Goal: Browse casually: Explore the website without a specific task or goal

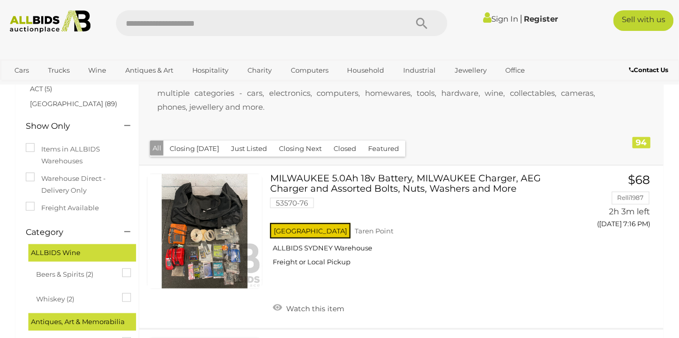
scroll to position [111, 0]
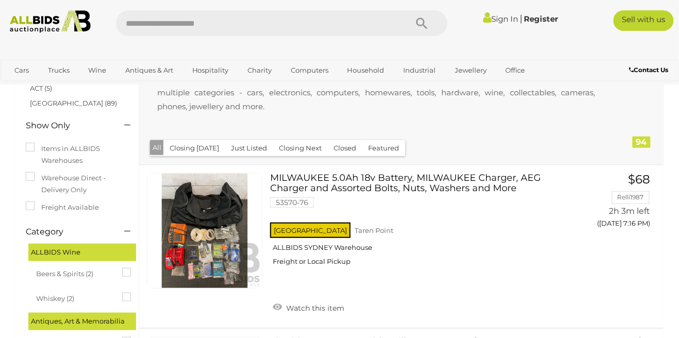
click at [382, 90] on p "The Australian Police have got to send the items seized in raids, impounded, st…" at bounding box center [376, 79] width 459 height 90
click at [371, 94] on p "The Australian Police have got to send the items seized in raids, impounded, st…" at bounding box center [376, 79] width 459 height 90
click at [415, 87] on p "The Australian Police have got to send the items seized in raids, impounded, st…" at bounding box center [376, 79] width 459 height 90
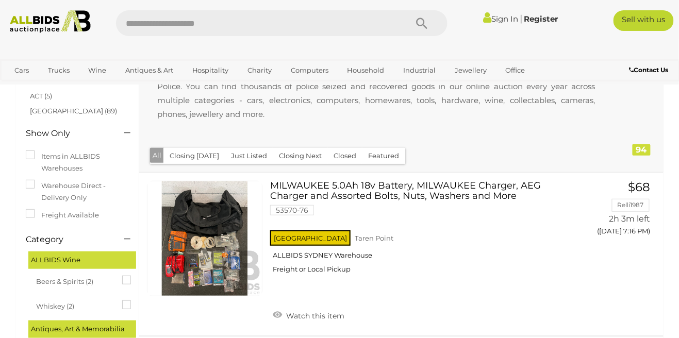
scroll to position [0, 0]
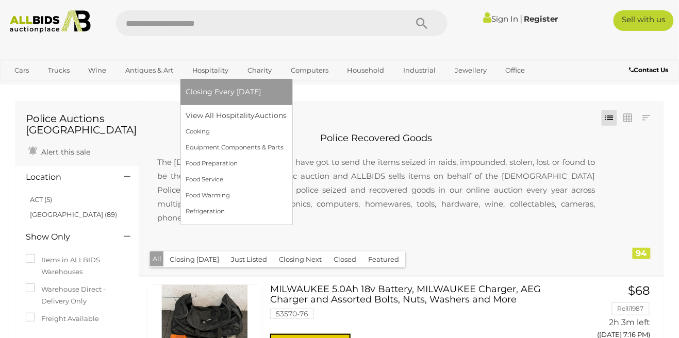
click at [211, 74] on link "Hospitality" at bounding box center [211, 70] width 50 height 17
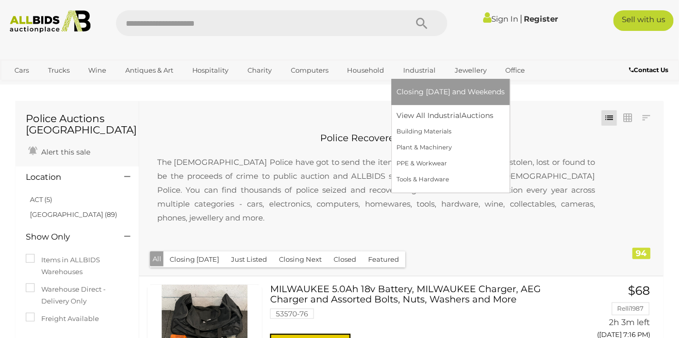
click at [419, 77] on link "Industrial" at bounding box center [420, 70] width 46 height 17
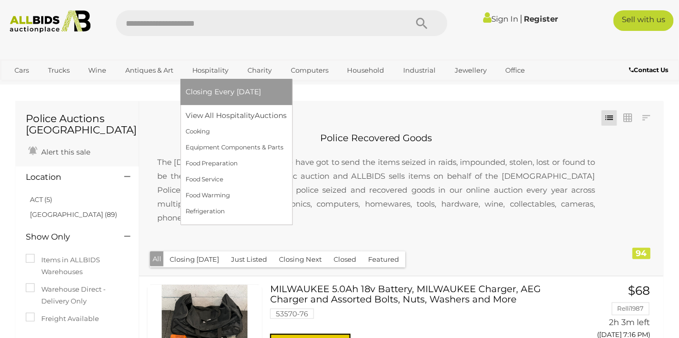
click at [205, 71] on link "Hospitality" at bounding box center [211, 70] width 50 height 17
click at [272, 113] on span "Auctions" at bounding box center [275, 115] width 34 height 9
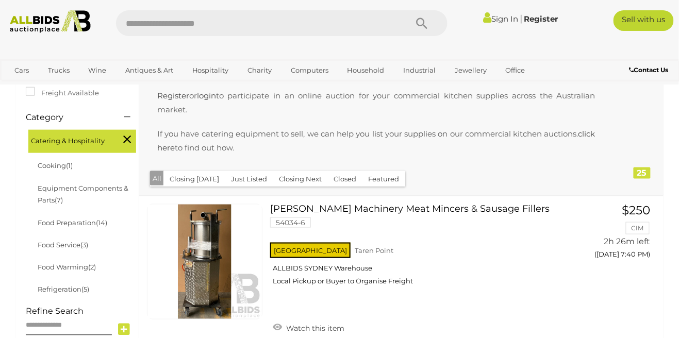
scroll to position [250, 0]
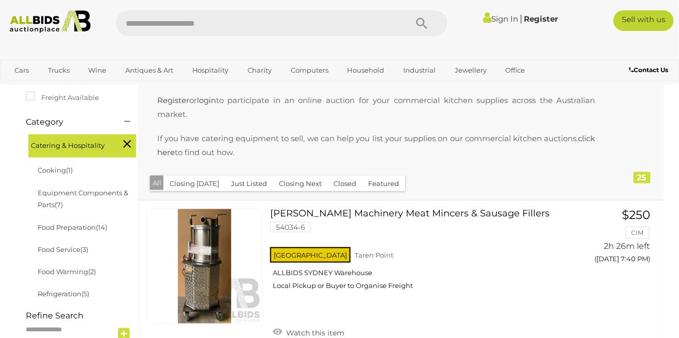
click at [454, 220] on link "Butcher's Machinery Meat Mincers & Sausage Fillers 54034-6 NSW Taren Point" at bounding box center [423, 254] width 290 height 90
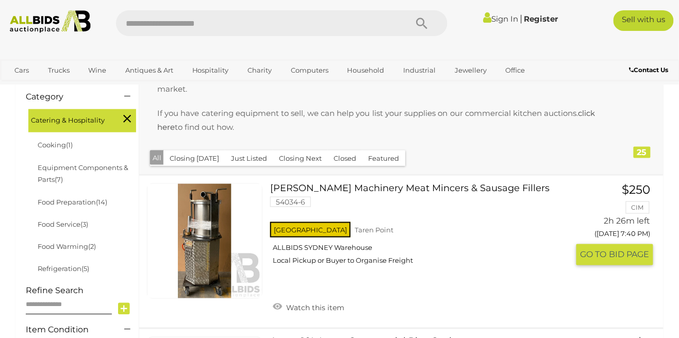
scroll to position [299, 0]
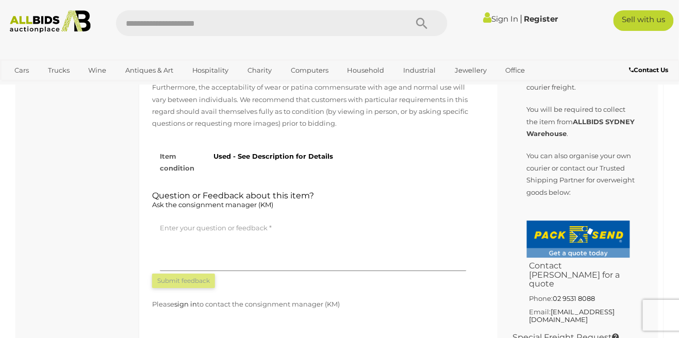
scroll to position [701, 0]
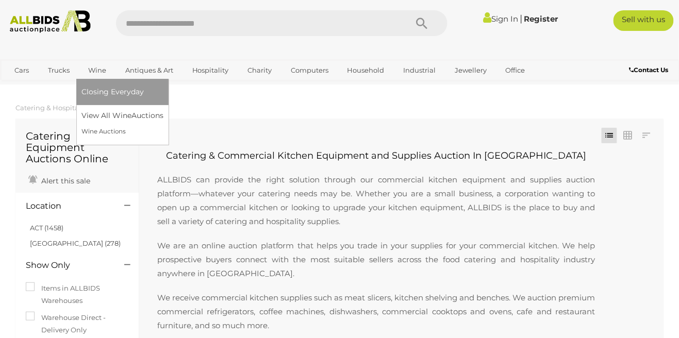
click at [94, 69] on link "Wine" at bounding box center [96, 70] width 31 height 17
click at [88, 116] on link "View All Wine Auctions" at bounding box center [124, 116] width 86 height 16
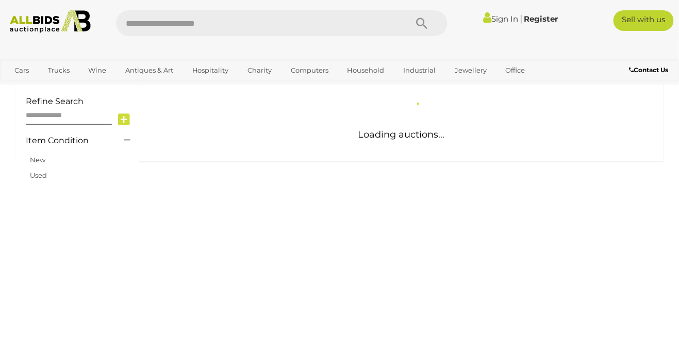
scroll to position [208, 0]
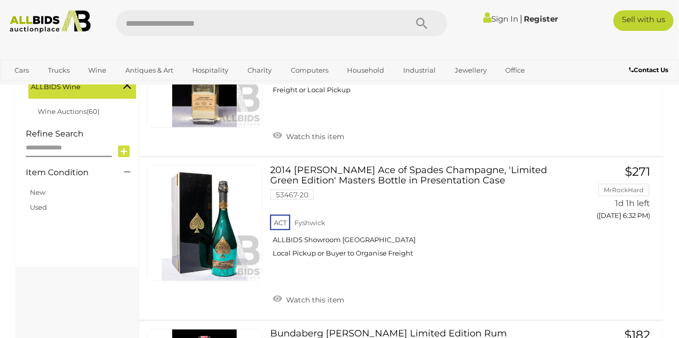
scroll to position [286, 0]
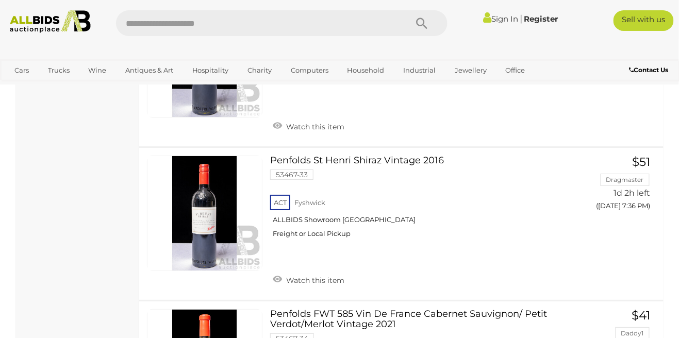
scroll to position [208, 0]
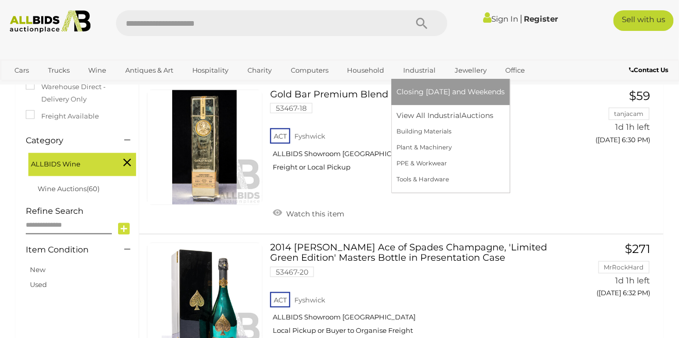
click at [413, 74] on link "Industrial" at bounding box center [420, 70] width 46 height 17
click at [467, 113] on span "Auctions" at bounding box center [483, 115] width 34 height 9
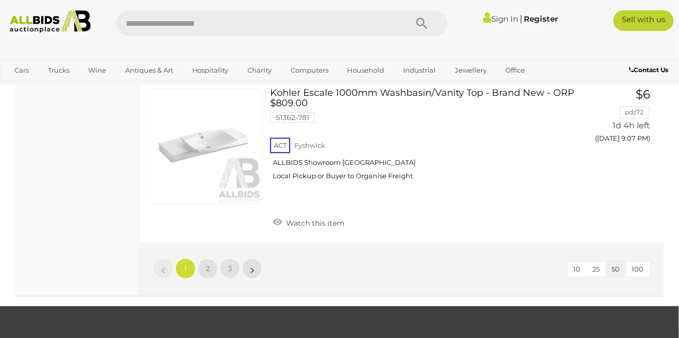
scroll to position [7970, 0]
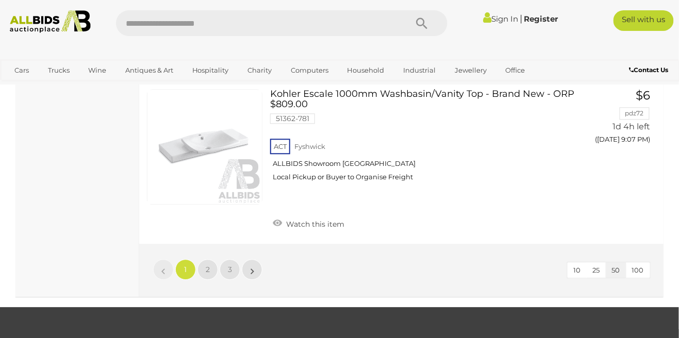
click at [360, 20] on input "text" at bounding box center [256, 23] width 281 height 26
type input "****"
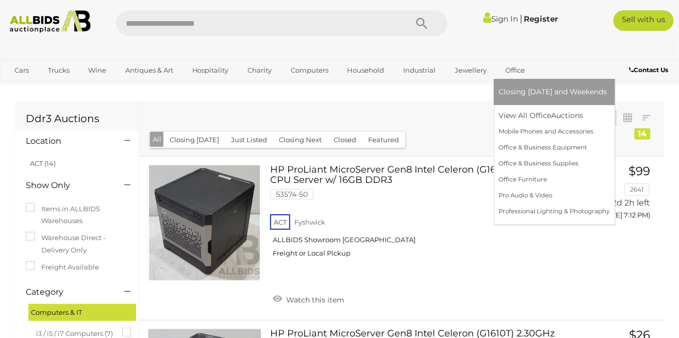
click at [519, 71] on link "Office" at bounding box center [515, 70] width 33 height 17
click at [556, 113] on span "Auctions" at bounding box center [571, 115] width 34 height 9
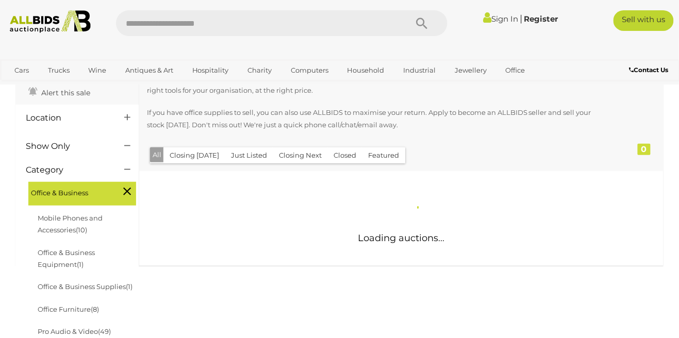
scroll to position [111, 0]
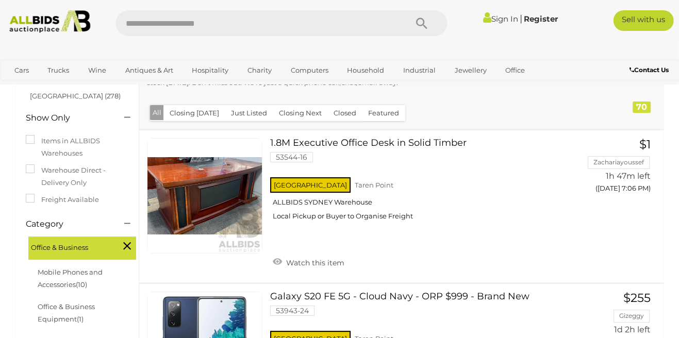
scroll to position [144, 0]
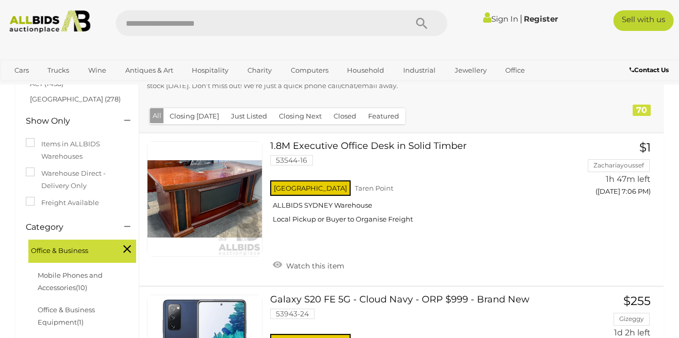
click at [217, 196] on link at bounding box center [205, 199] width 116 height 116
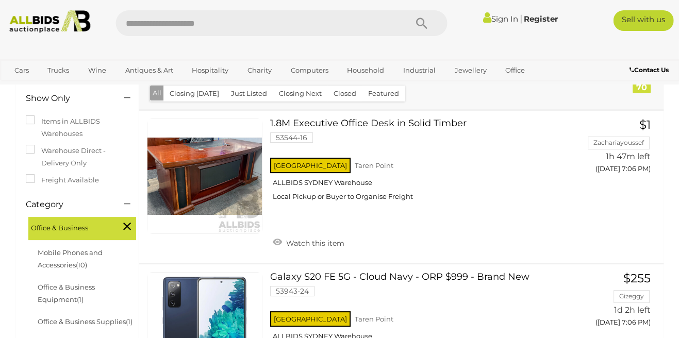
scroll to position [188, 0]
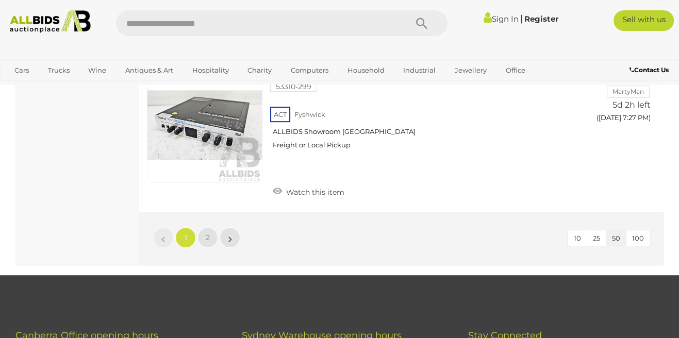
scroll to position [7795, 0]
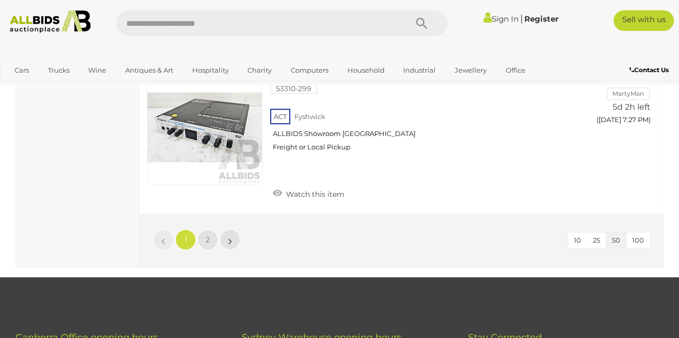
scroll to position [116, 0]
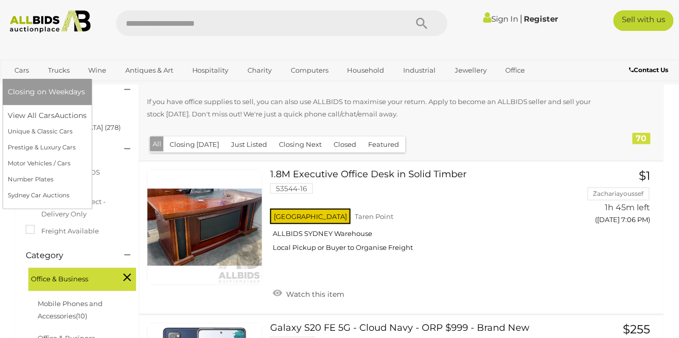
click at [21, 69] on link "Cars" at bounding box center [22, 70] width 28 height 17
click at [28, 152] on link "Prestige & Luxury Cars" at bounding box center [47, 148] width 79 height 16
